Goal: Register for event/course

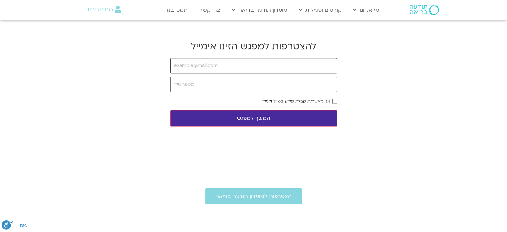
click at [252, 66] on input "email" at bounding box center [253, 65] width 167 height 15
click at [385, 63] on body "דלג לתוכן Main Menu מי אנחנו מי אנחנו שאלות נפוצות מנחים ומנחות בתודעה בריאה מה…" at bounding box center [253, 192] width 507 height 385
click at [242, 58] on input "email" at bounding box center [253, 65] width 167 height 15
type input "[EMAIL_ADDRESS][DOMAIN_NAME]"
click at [223, 83] on input "tel" at bounding box center [253, 84] width 167 height 15
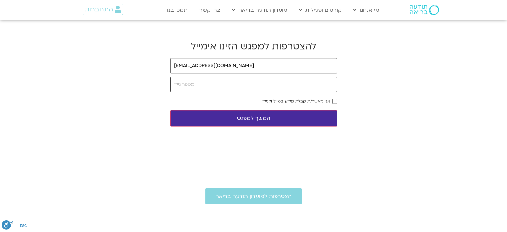
type input "0525280511"
click at [267, 119] on button "המשך למפגש" at bounding box center [253, 118] width 167 height 16
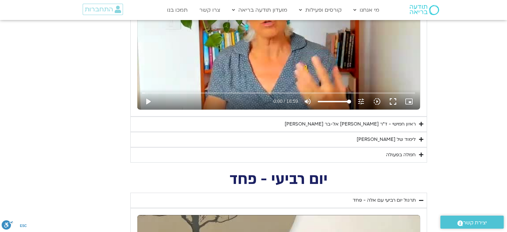
scroll to position [433, 0]
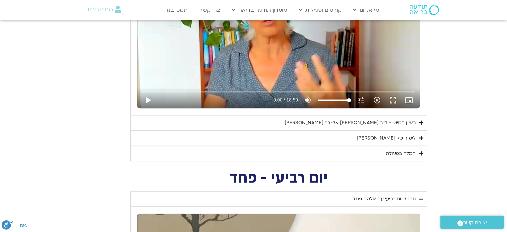
click at [365, 122] on div "ראיון חמישי - ד"ר [PERSON_NAME] אל-בר [PERSON_NAME]" at bounding box center [350, 123] width 131 height 8
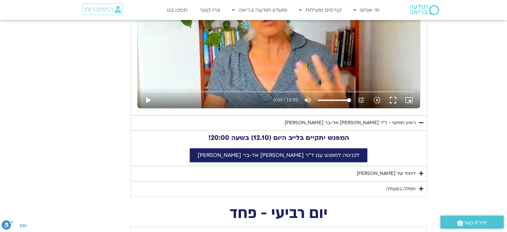
scroll to position [466, 0]
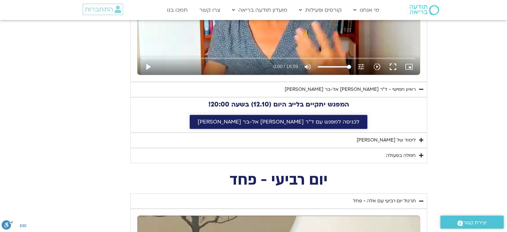
click at [315, 120] on span "לכניסה למפגש עם ד"ר [PERSON_NAME] אל-בר [PERSON_NAME]" at bounding box center [279, 122] width 162 height 6
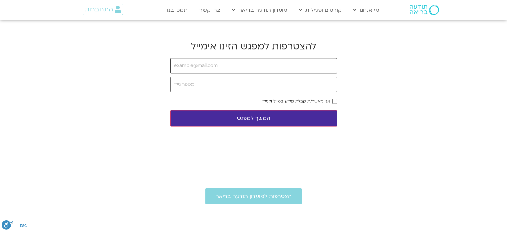
click at [266, 66] on input "email" at bounding box center [253, 65] width 167 height 15
type input "borerony@gmail.com"
click at [244, 85] on input "tel" at bounding box center [253, 84] width 167 height 15
type input "0525280511"
click at [258, 118] on button "המשך למפגש" at bounding box center [253, 118] width 167 height 16
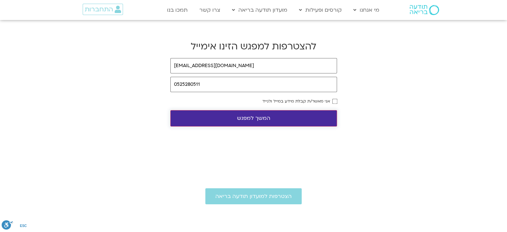
click at [282, 118] on button "המשך למפגש" at bounding box center [253, 118] width 167 height 16
